Goal: Task Accomplishment & Management: Manage account settings

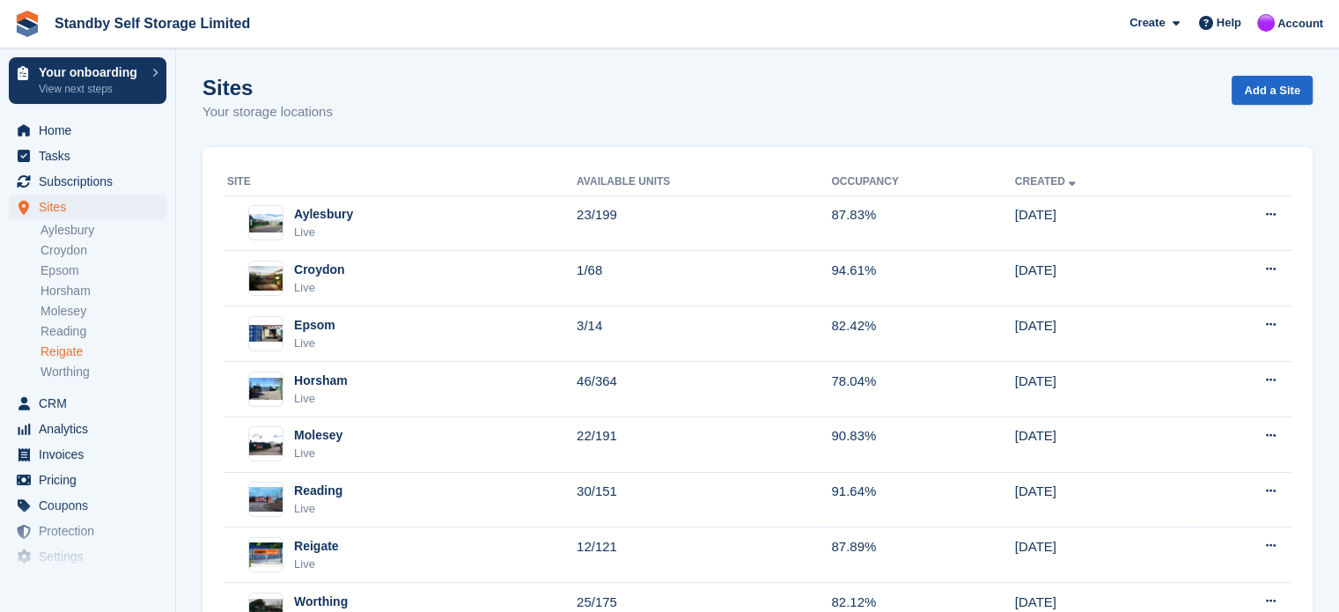
click at [49, 354] on link "Reigate" at bounding box center [103, 351] width 126 height 17
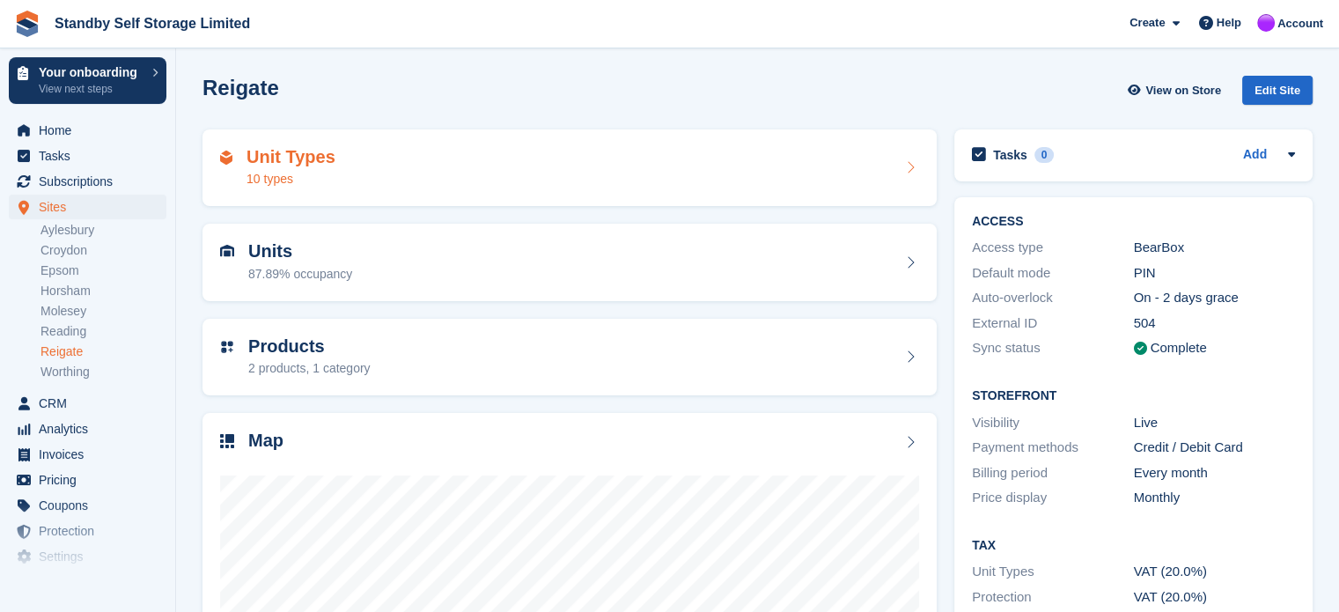
click at [431, 172] on div "Unit Types 10 types" at bounding box center [569, 168] width 699 height 42
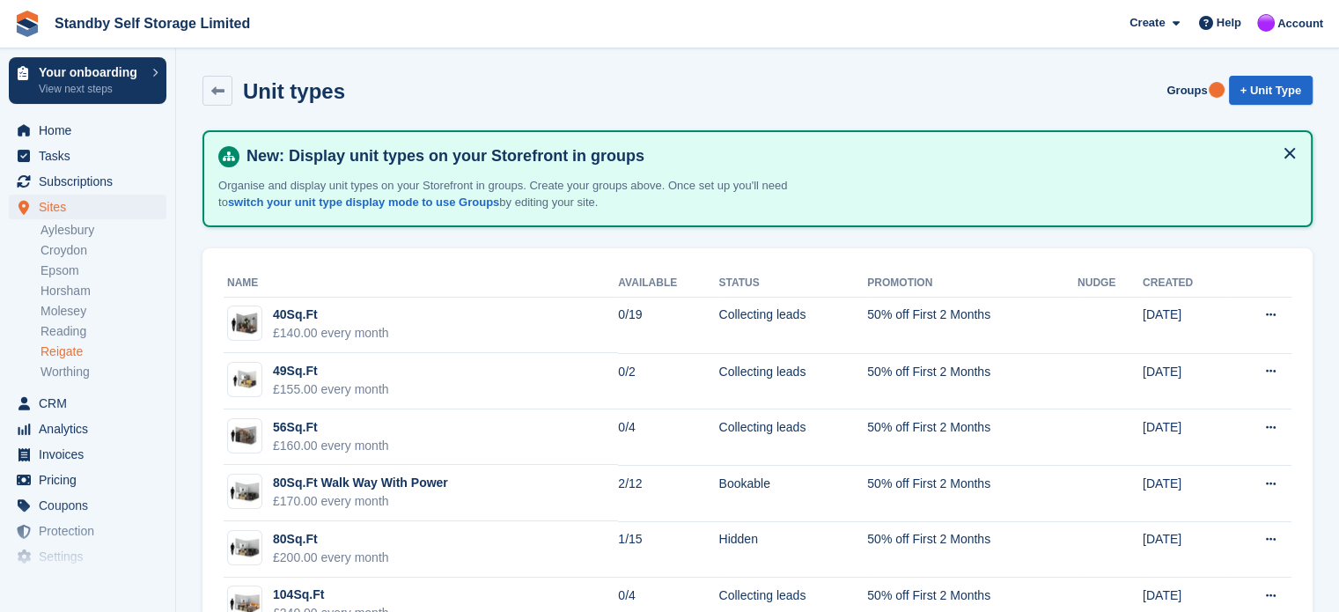
drag, startPoint x: 63, startPoint y: 351, endPoint x: 129, endPoint y: 350, distance: 66.0
click at [63, 351] on link "Reigate" at bounding box center [103, 351] width 126 height 17
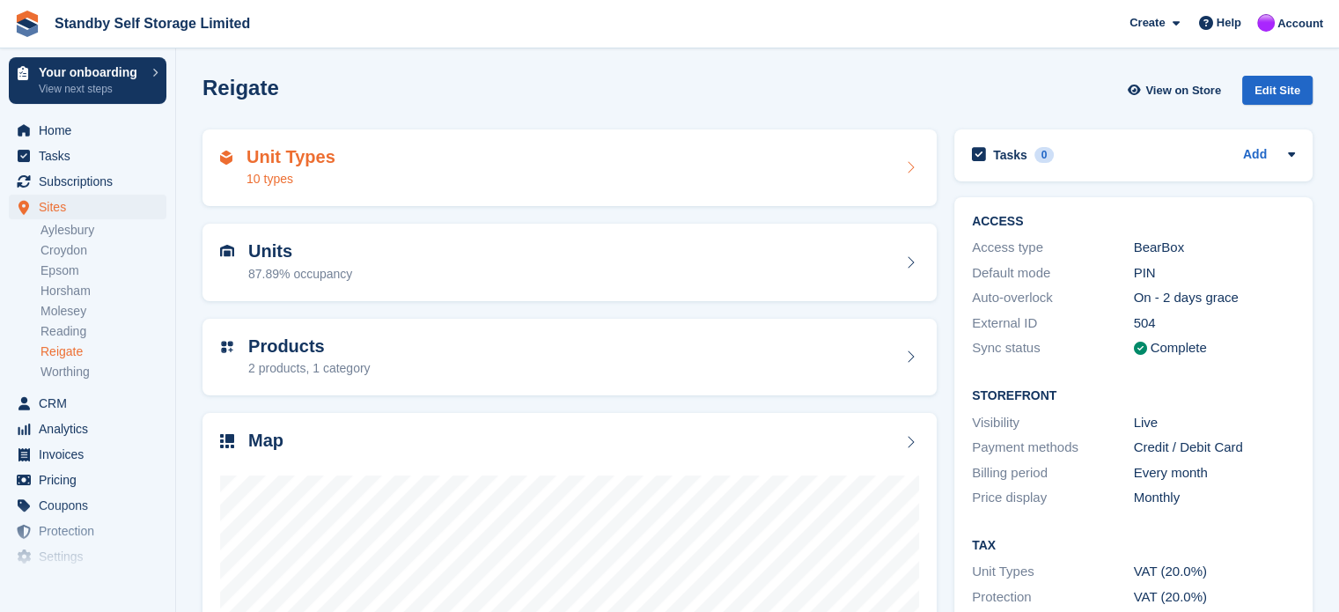
click at [387, 155] on div "Unit Types 10 types" at bounding box center [569, 168] width 699 height 42
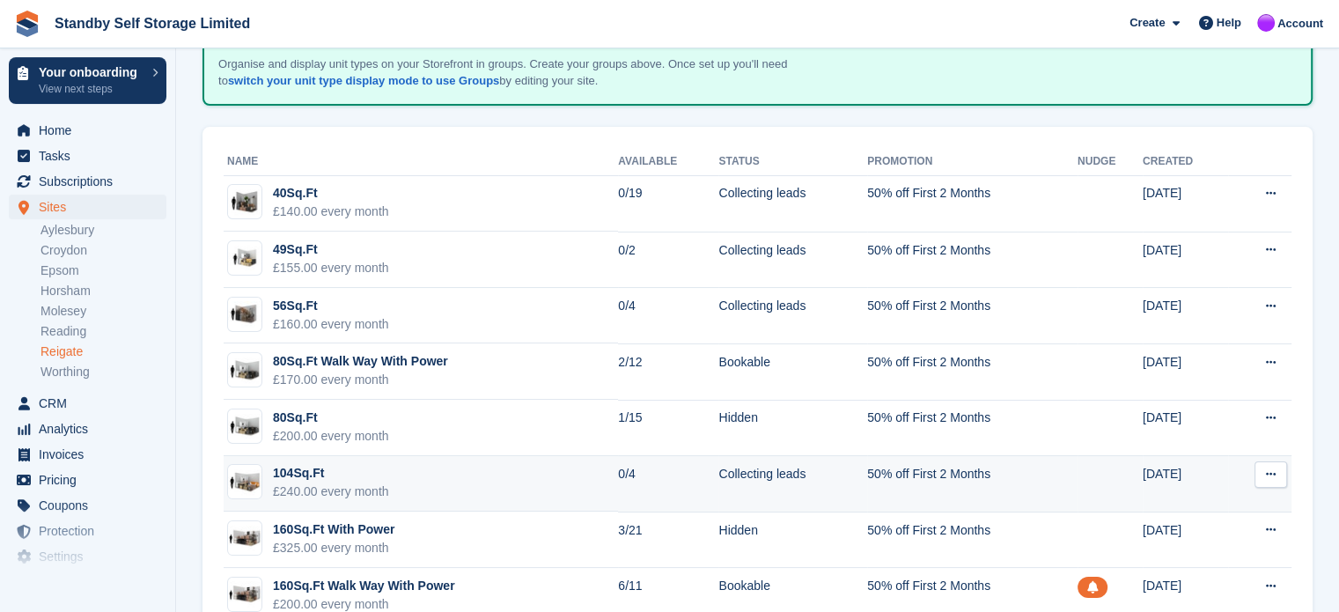
scroll to position [282, 0]
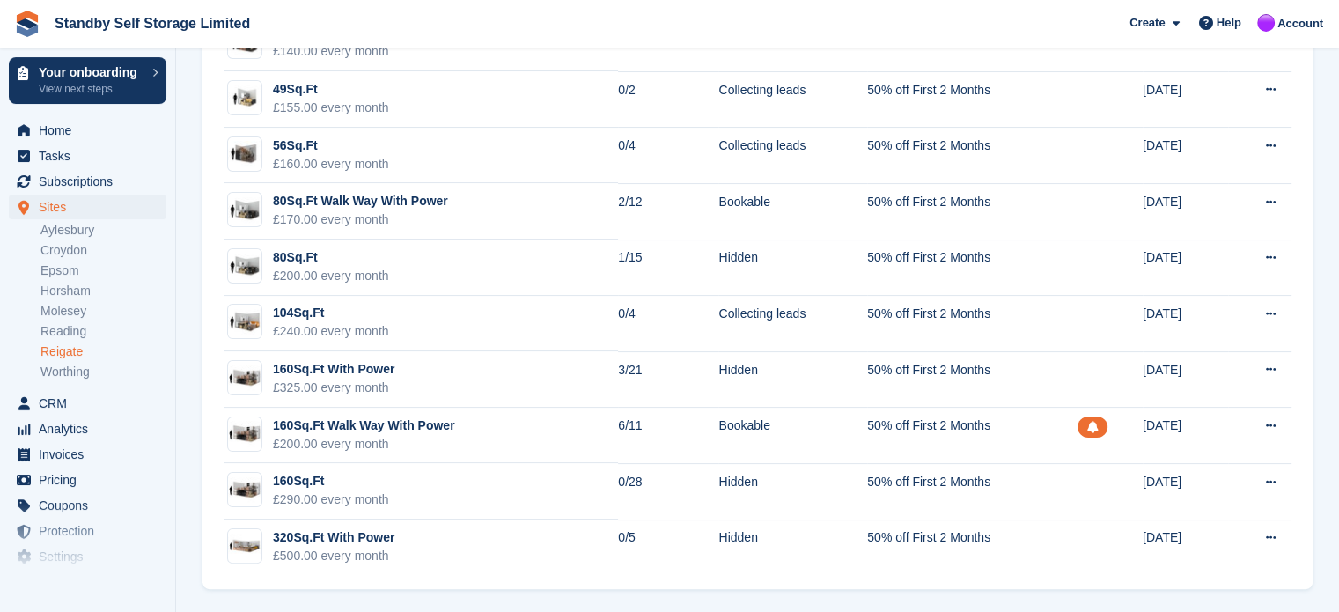
click at [53, 351] on link "Reigate" at bounding box center [103, 351] width 126 height 17
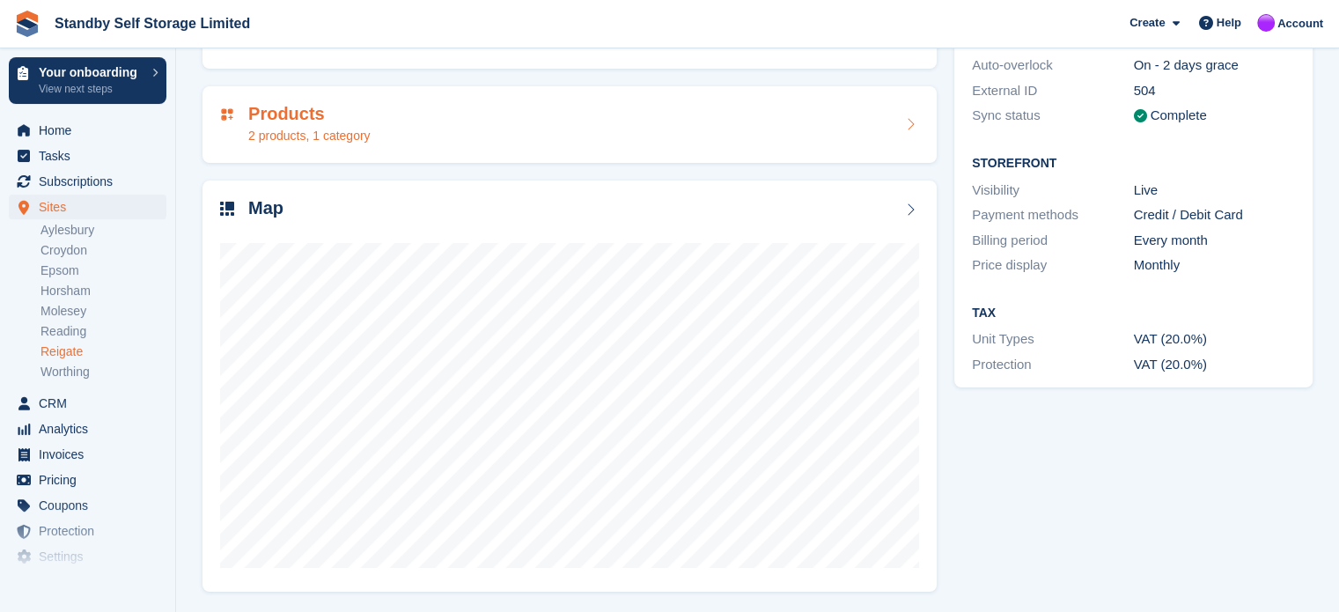
scroll to position [232, 0]
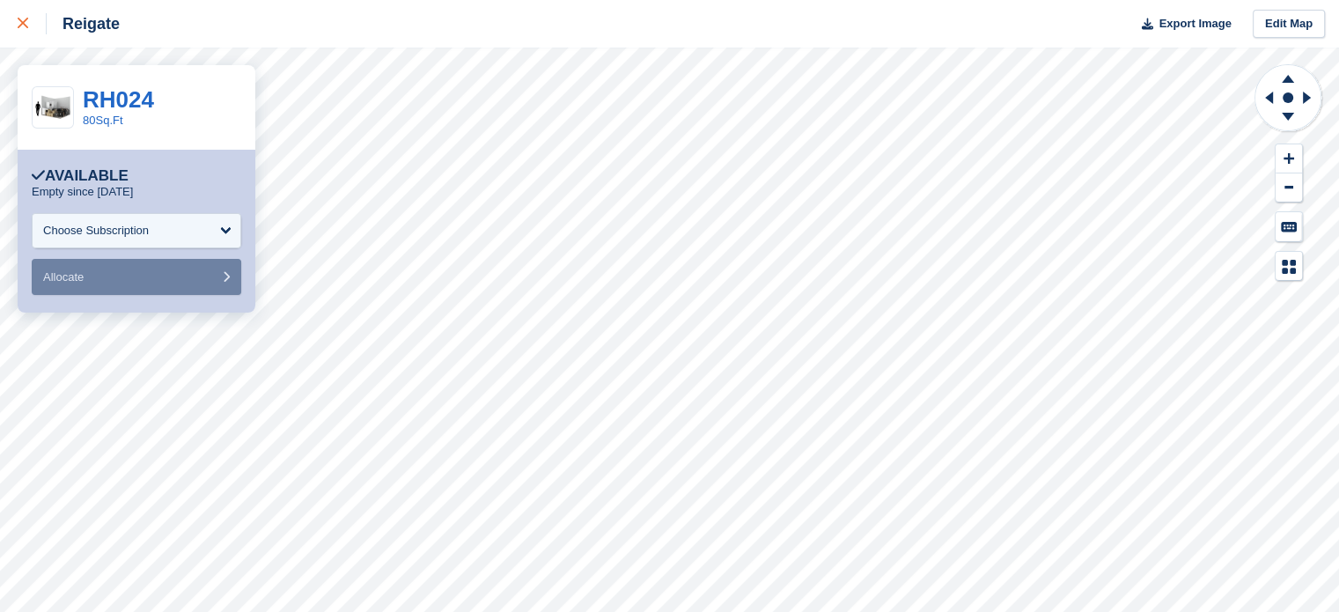
click at [23, 19] on icon at bounding box center [23, 23] width 11 height 11
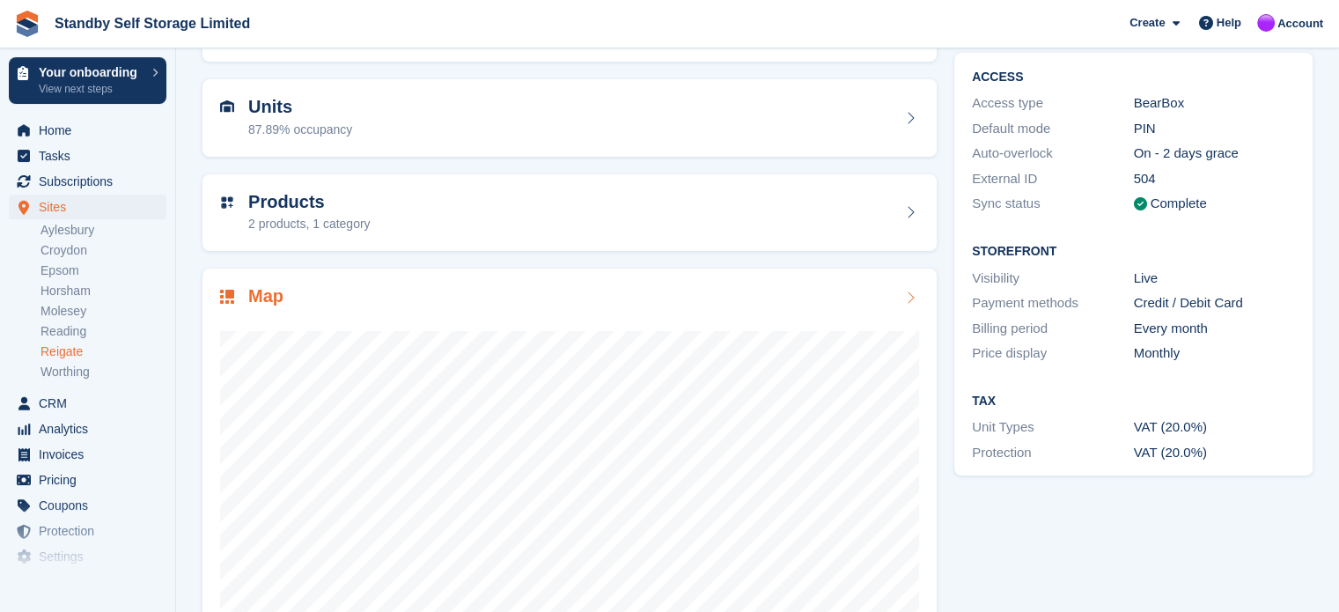
scroll to position [232, 0]
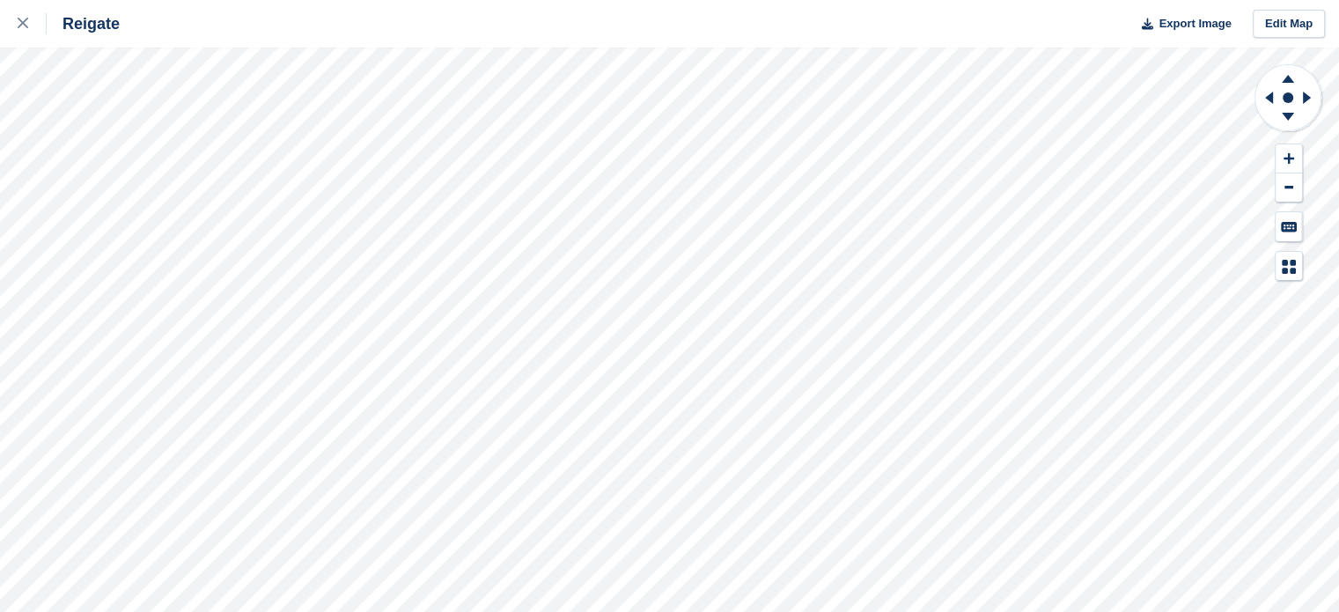
click at [177, 246] on div "Reigate Export Image Edit Map" at bounding box center [669, 306] width 1339 height 612
click at [1285, 115] on icon at bounding box center [1287, 117] width 12 height 8
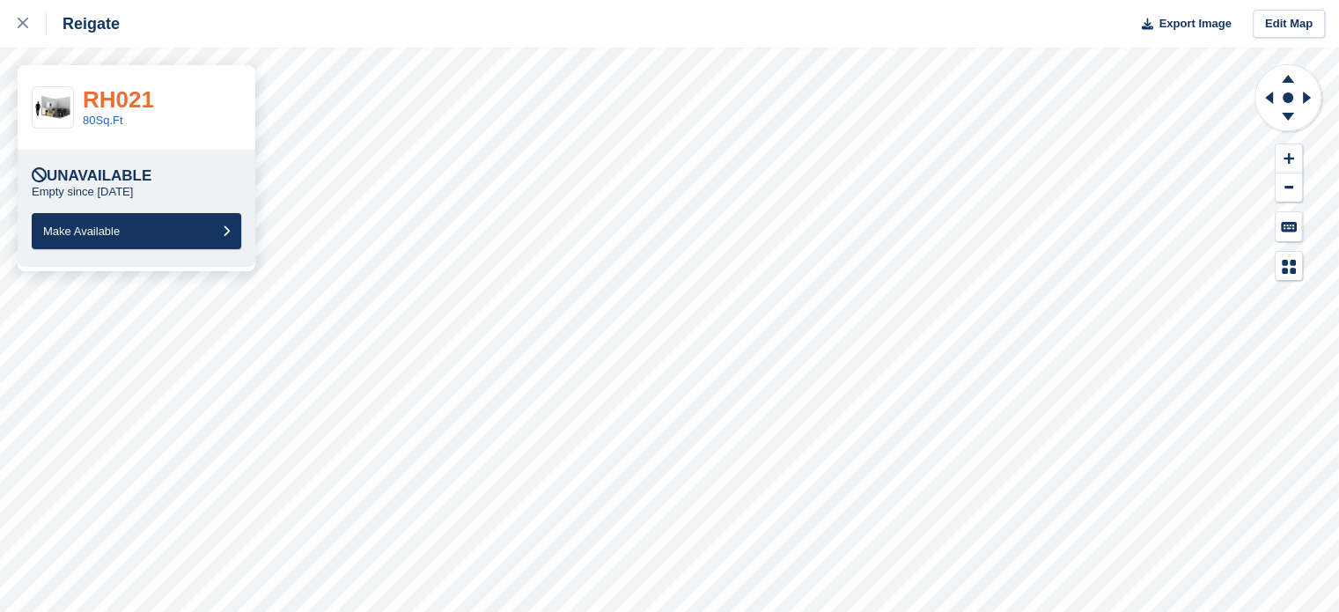
click at [99, 92] on link "RH021" at bounding box center [118, 99] width 71 height 26
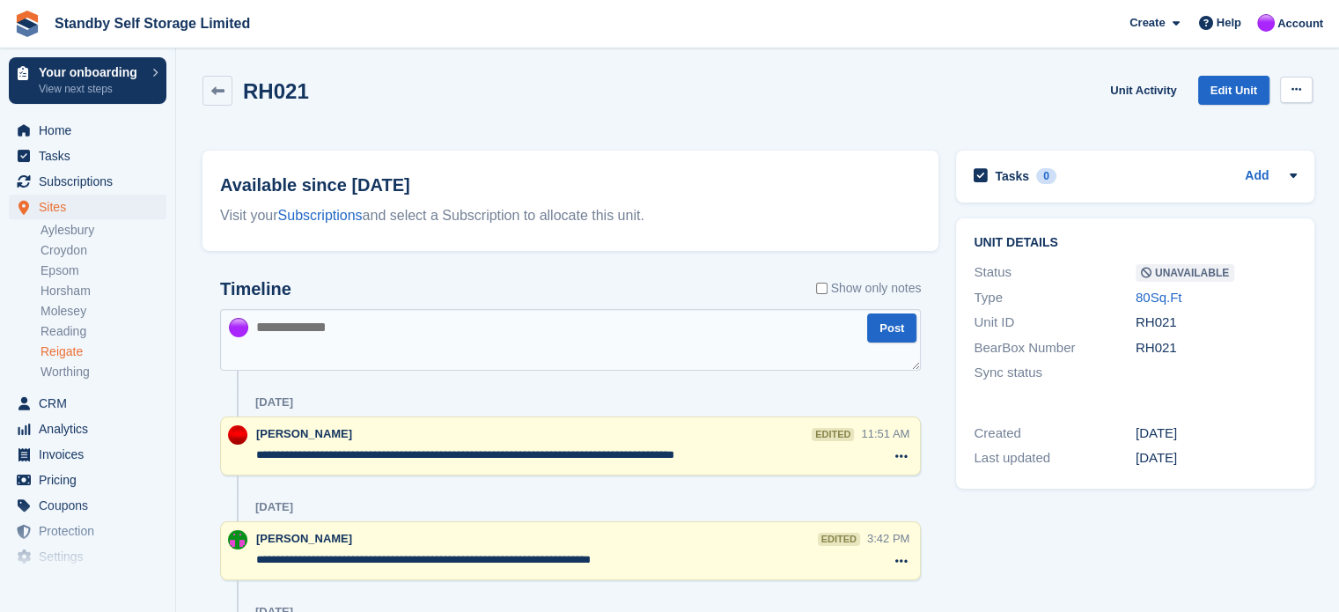
click at [1303, 89] on button at bounding box center [1296, 90] width 33 height 26
click at [1205, 121] on p "Make Available" at bounding box center [1227, 124] width 153 height 23
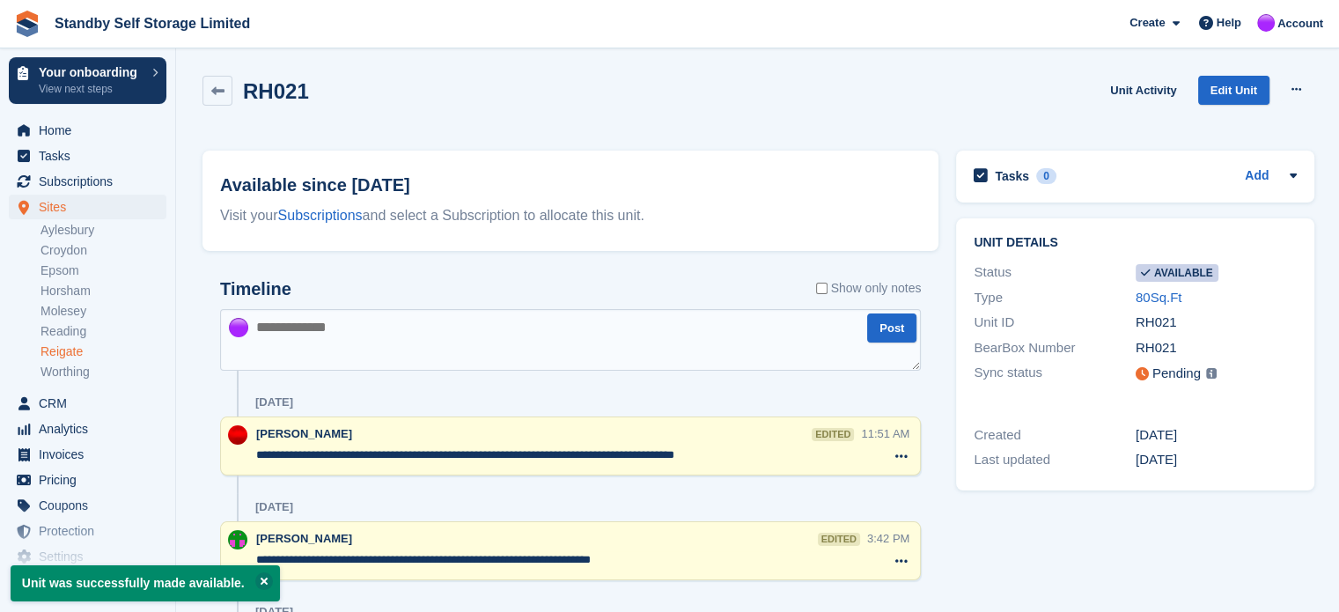
click at [765, 449] on textarea "**********" at bounding box center [558, 455] width 604 height 18
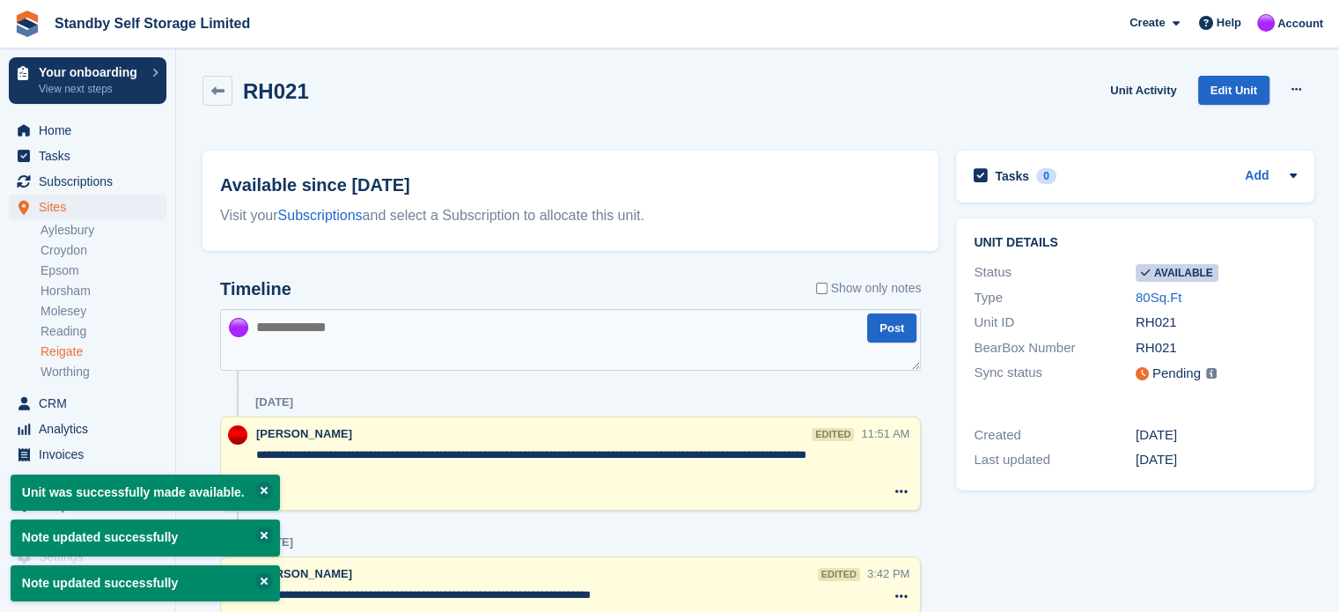
type textarea "**********"
click at [337, 349] on textarea at bounding box center [570, 340] width 701 height 62
